Goal: Information Seeking & Learning: Learn about a topic

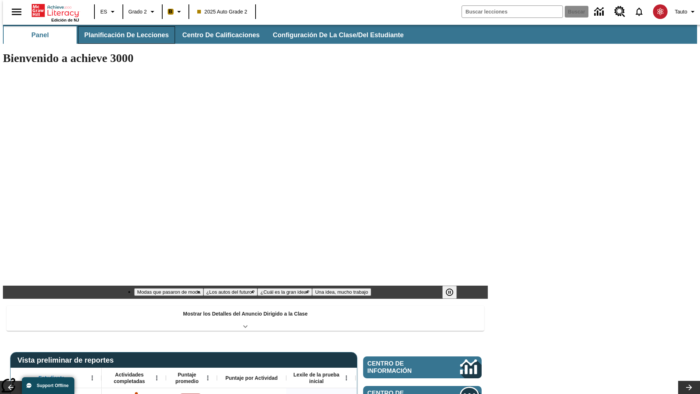
click at [122, 35] on span "Planificación de lecciones" at bounding box center [126, 35] width 85 height 8
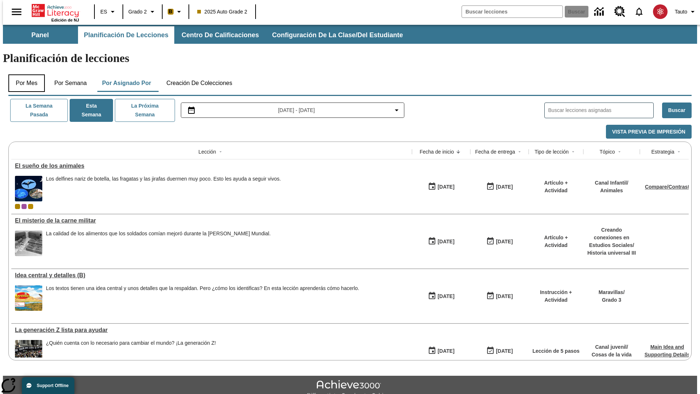
click at [24, 74] on button "Por mes" at bounding box center [26, 83] width 36 height 18
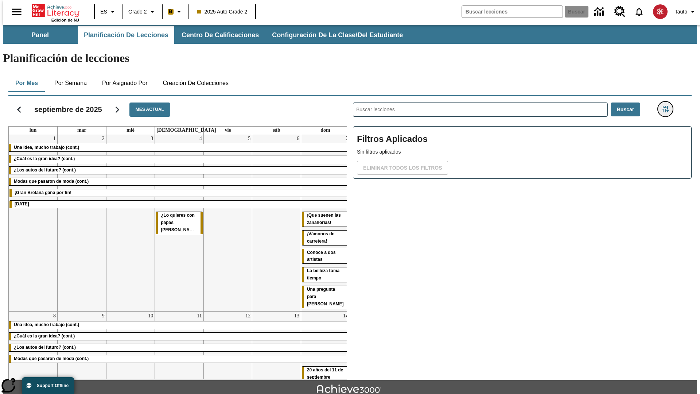
click at [668, 106] on icon "Menú lateral de filtros" at bounding box center [665, 109] width 7 height 7
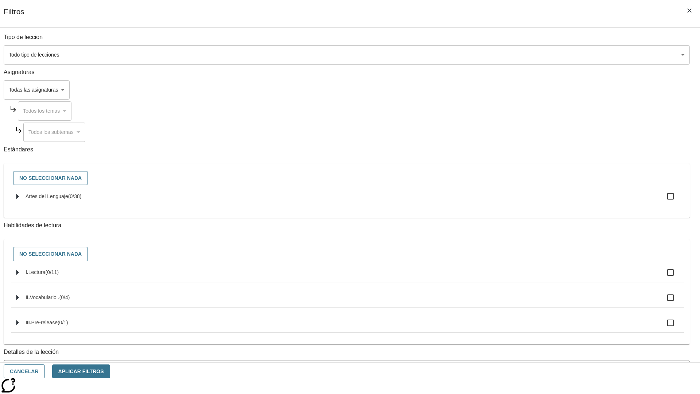
click at [520, 394] on span "La lección cuenta con los 5 pasos de la Rutina de lectoescritura" at bounding box center [342, 399] width 668 height 8
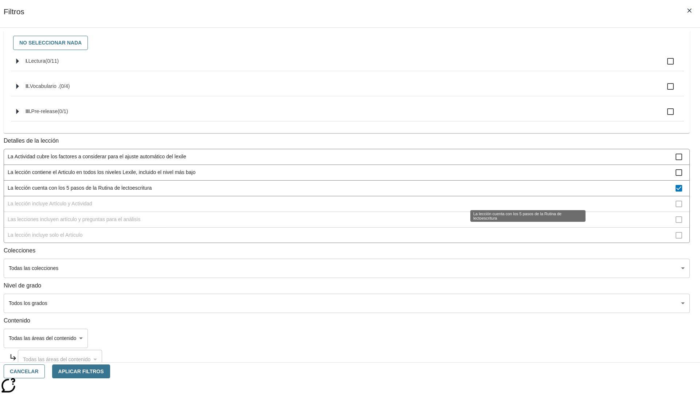
click at [520, 192] on span "La lección cuenta con los 5 pasos de la Rutina de lectoescritura" at bounding box center [342, 188] width 668 height 8
checkbox input "false"
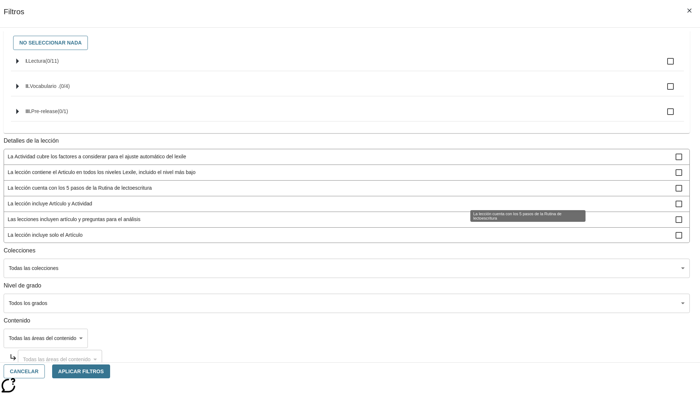
click at [520, 208] on span "La lección incluye Artículo y Actividad" at bounding box center [342, 204] width 668 height 8
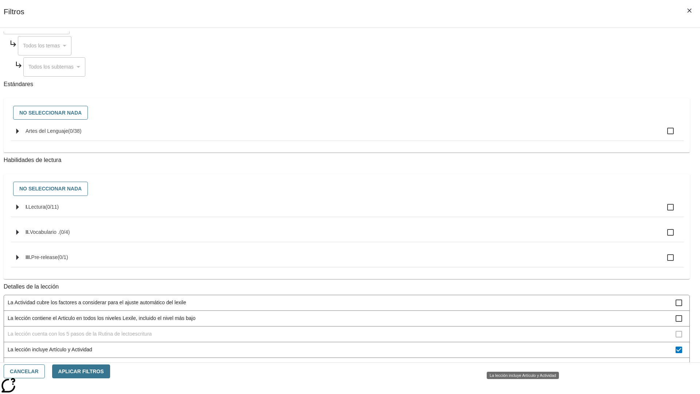
click at [520, 353] on span "La lección incluye Artículo y Actividad" at bounding box center [342, 350] width 668 height 8
checkbox input "false"
click at [520, 361] on span "Las lecciones incluyen artículo y preguntas para el análisis" at bounding box center [342, 365] width 668 height 8
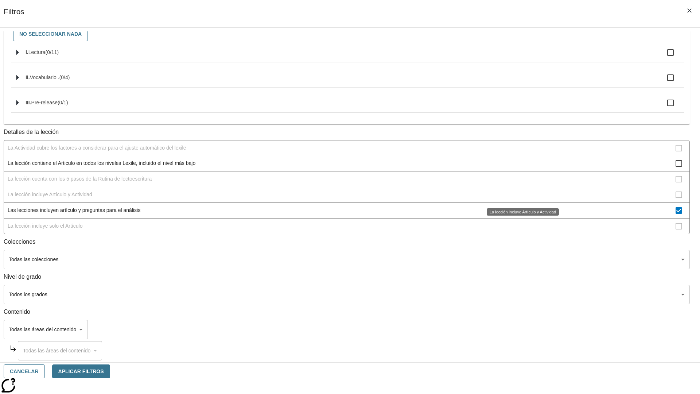
click at [520, 214] on span "Las lecciones incluyen artículo y preguntas para el análisis" at bounding box center [342, 210] width 668 height 8
checkbox input "false"
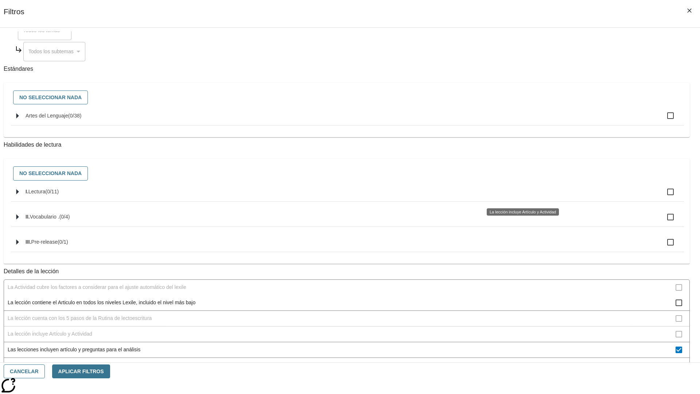
click at [520, 361] on span "La lección incluye solo el Artículo" at bounding box center [342, 365] width 668 height 8
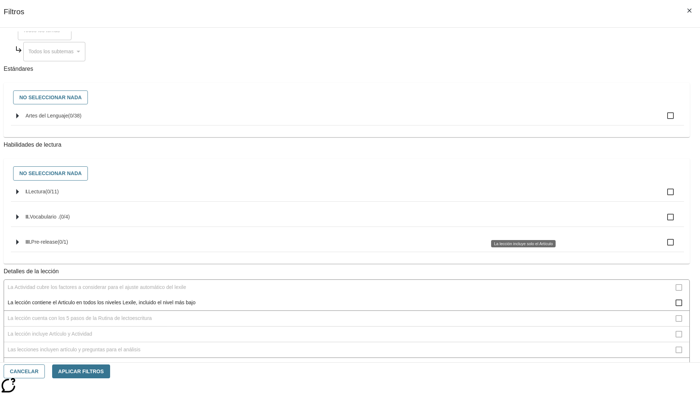
scroll to position [228, 0]
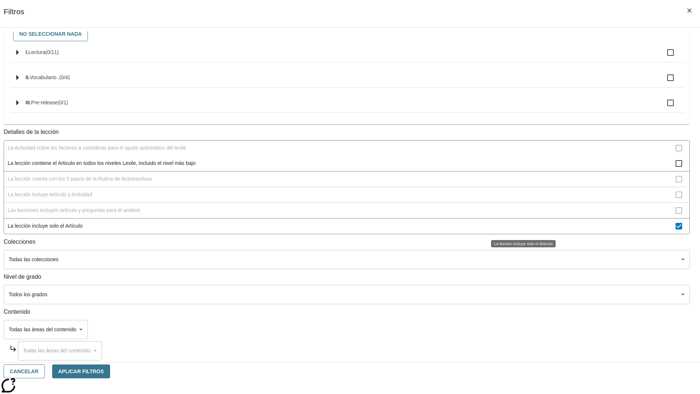
click at [520, 226] on span "La lección incluye solo el Artículo" at bounding box center [342, 226] width 668 height 8
checkbox input "false"
click at [520, 269] on span "La lección incluye items interactivos en la Actividad" at bounding box center [342, 273] width 668 height 8
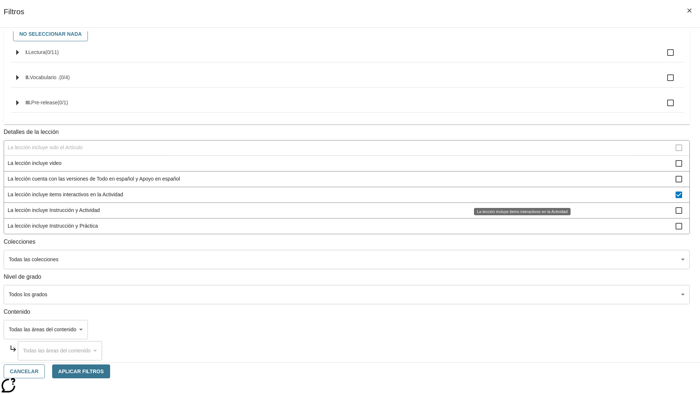
click at [520, 194] on span "La lección incluye items interactivos en la Actividad" at bounding box center [342, 195] width 668 height 8
checkbox input "false"
click at [520, 214] on span "La lección incluye Instrucción y Actividad" at bounding box center [342, 210] width 668 height 8
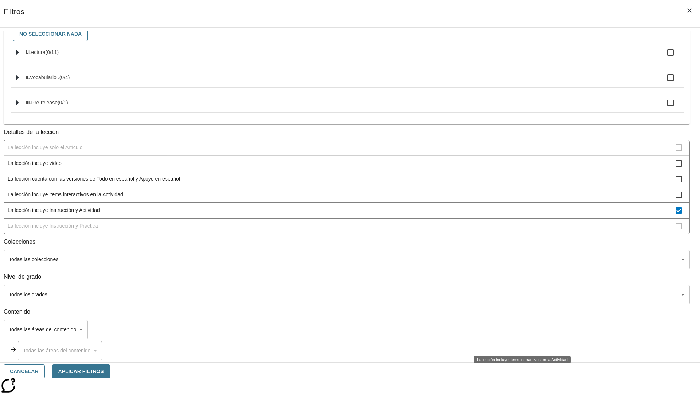
scroll to position [99, 0]
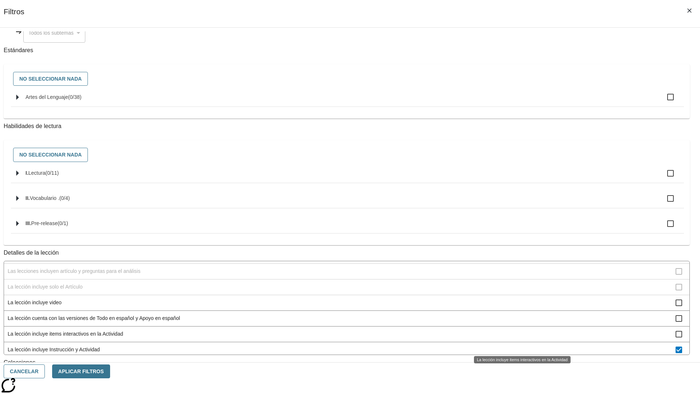
click at [520, 346] on span "La lección incluye Instrucción y Actividad" at bounding box center [342, 350] width 668 height 8
checkbox input "false"
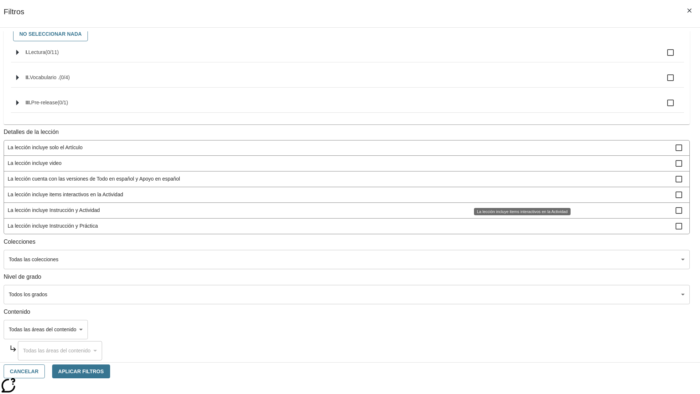
click at [520, 226] on span "La lección incluye Instrucción y Práctica" at bounding box center [342, 226] width 668 height 8
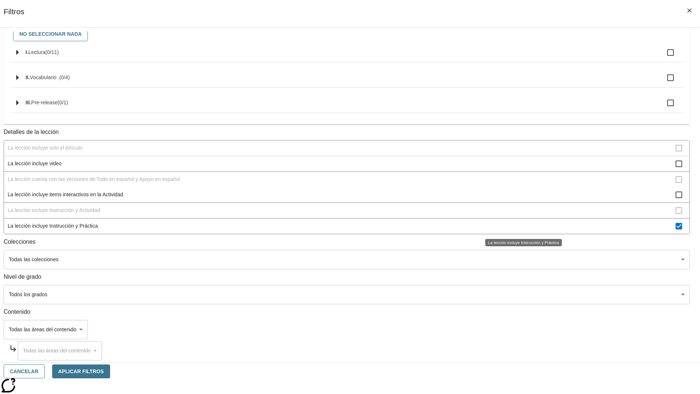
click at [520, 226] on span "La lección incluye Instrucción y Práctica" at bounding box center [342, 226] width 668 height 8
checkbox input "false"
click at [520, 73] on span "La Actividad cubre los factores a considerar para el ajuste automático del lexi…" at bounding box center [342, 69] width 668 height 8
checkbox input "true"
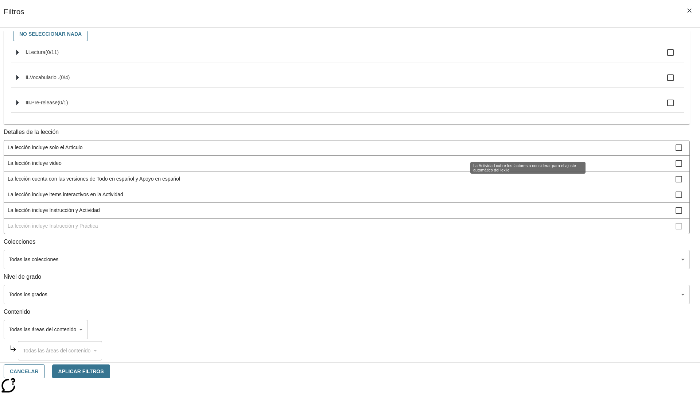
scroll to position [0, 0]
